Goal: Complete application form

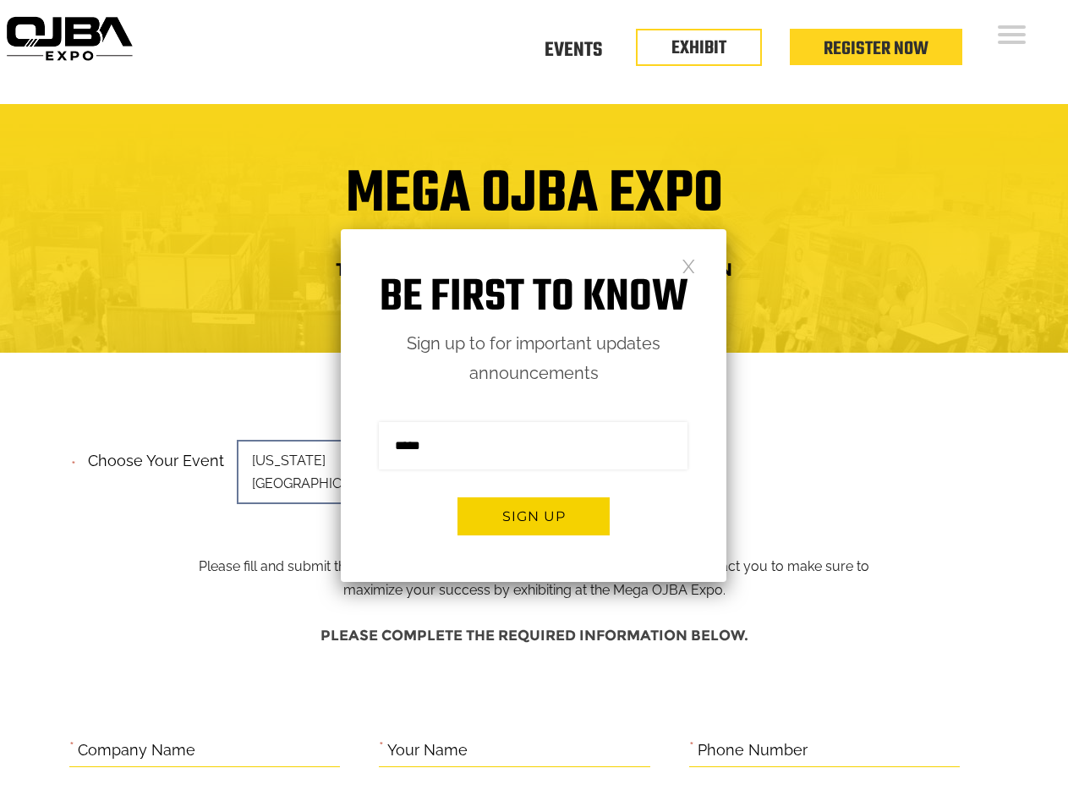
click at [534, 406] on form "Sign me up for the newsletter! ******* Sign up" at bounding box center [534, 485] width 386 height 194
